Goal: Task Accomplishment & Management: Use online tool/utility

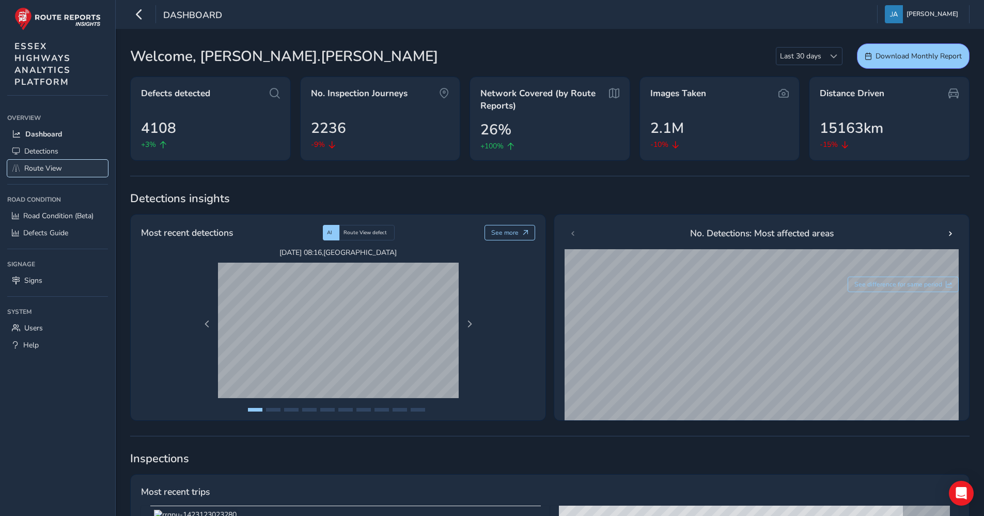
click at [39, 162] on link "Route View" at bounding box center [57, 168] width 101 height 17
click at [38, 165] on span "Route View" at bounding box center [43, 168] width 38 height 10
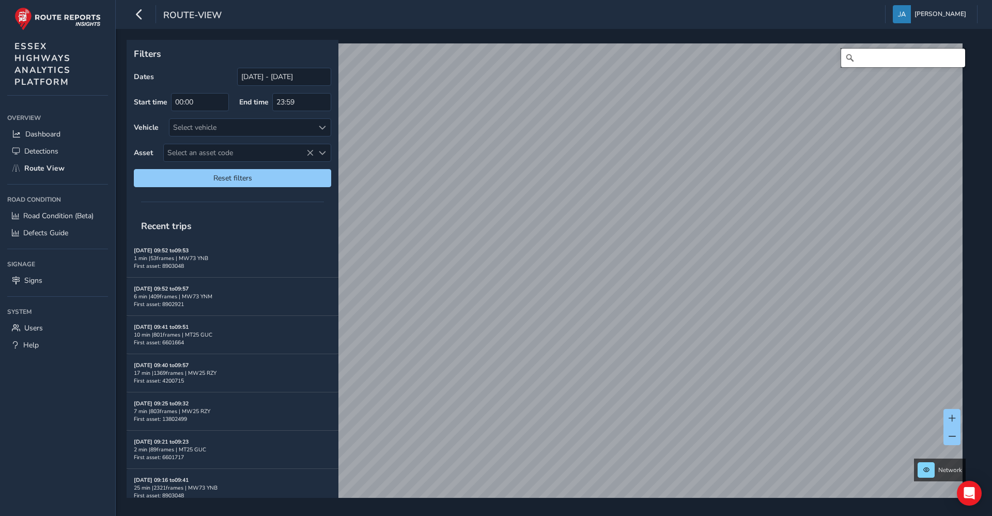
click at [860, 57] on input "Search" at bounding box center [903, 58] width 124 height 19
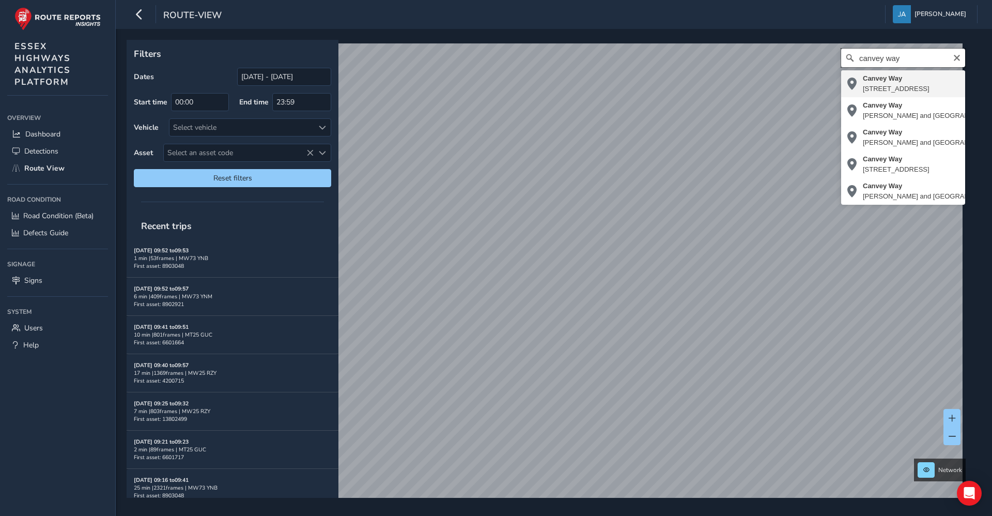
type input "[STREET_ADDRESS]"
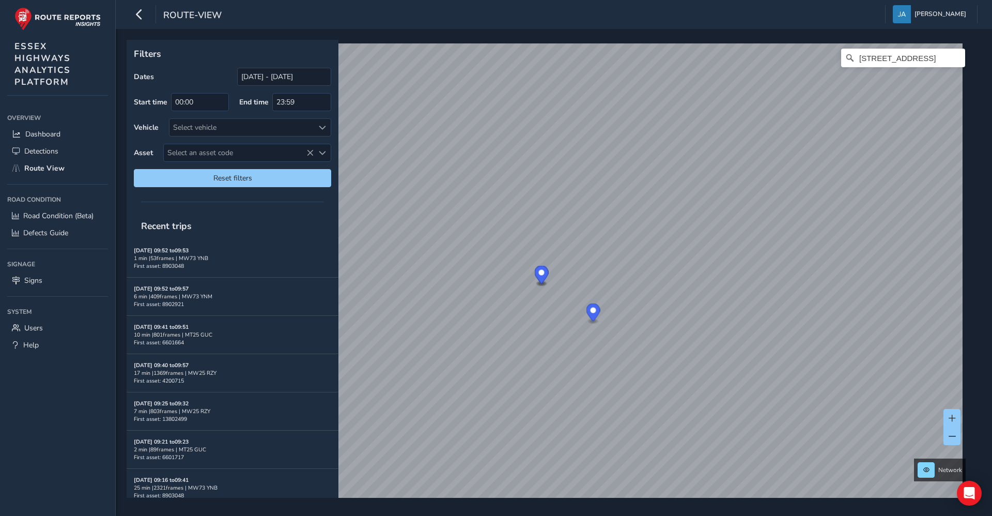
click at [540, 273] on circle "Map marker" at bounding box center [542, 273] width 6 height 6
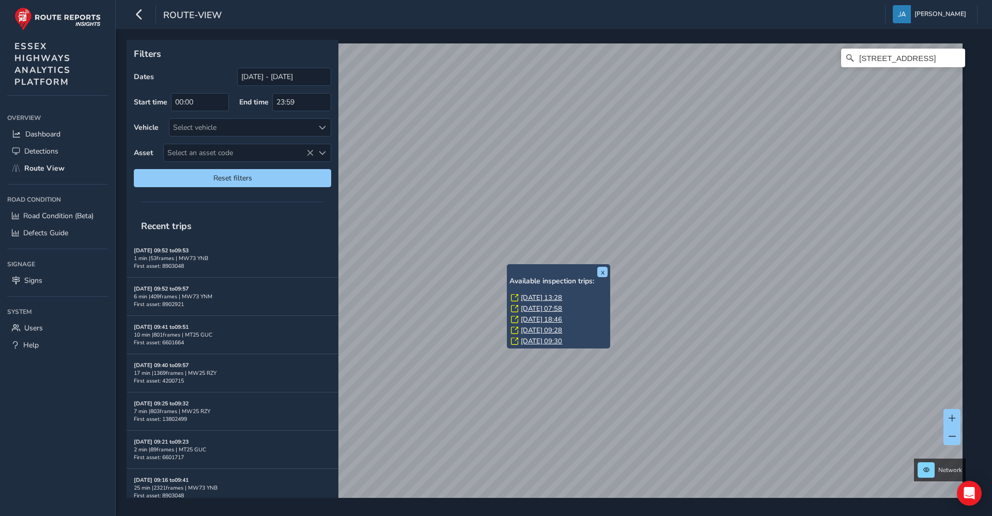
click at [558, 298] on link "[DATE] 13:28" at bounding box center [541, 297] width 41 height 9
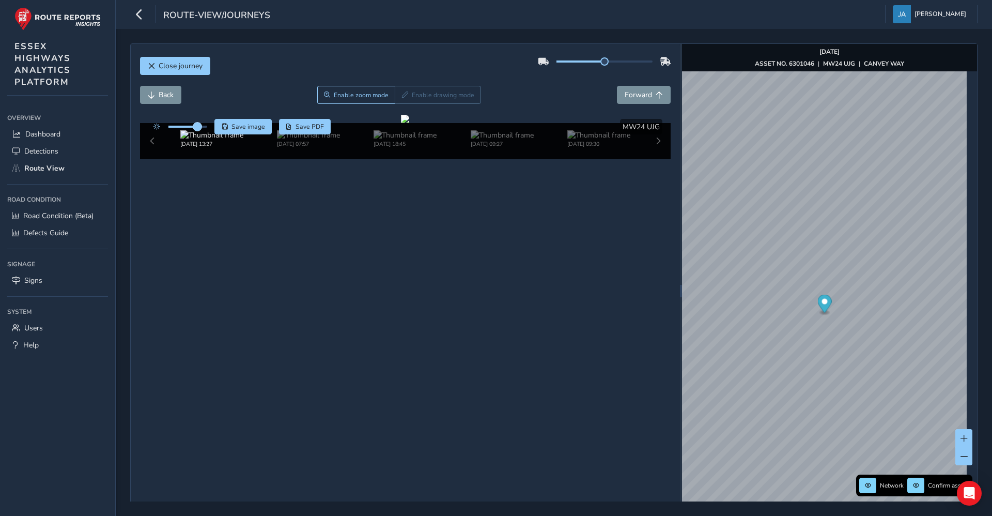
drag, startPoint x: 187, startPoint y: 127, endPoint x: 197, endPoint y: 130, distance: 10.6
click at [197, 130] on span at bounding box center [197, 126] width 8 height 8
drag, startPoint x: 170, startPoint y: 130, endPoint x: 192, endPoint y: 130, distance: 22.2
click at [192, 130] on span at bounding box center [192, 126] width 8 height 8
click at [401, 123] on div at bounding box center [405, 119] width 8 height 8
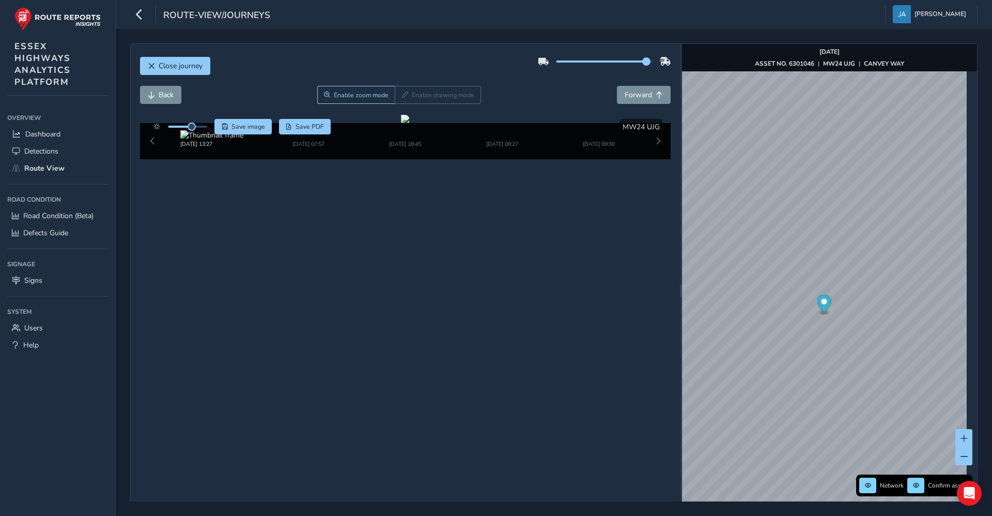
drag, startPoint x: 600, startPoint y: 60, endPoint x: 642, endPoint y: 60, distance: 41.8
click at [642, 60] on span at bounding box center [646, 61] width 8 height 8
click at [409, 123] on div at bounding box center [405, 119] width 8 height 8
drag, startPoint x: 640, startPoint y: 57, endPoint x: 613, endPoint y: 60, distance: 27.0
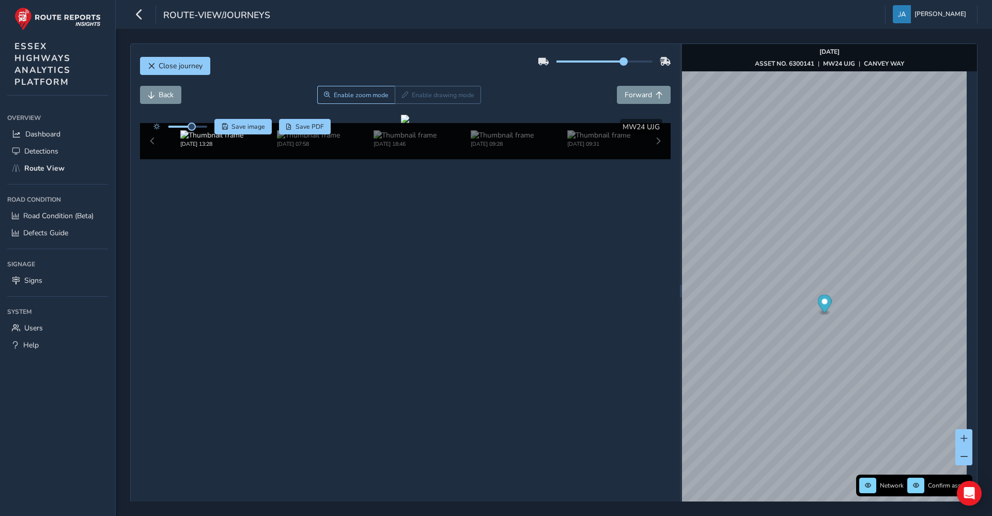
click at [619, 60] on span at bounding box center [623, 61] width 8 height 8
click at [243, 128] on span "Save image" at bounding box center [248, 126] width 34 height 8
